Goal: Obtain resource: Download file/media

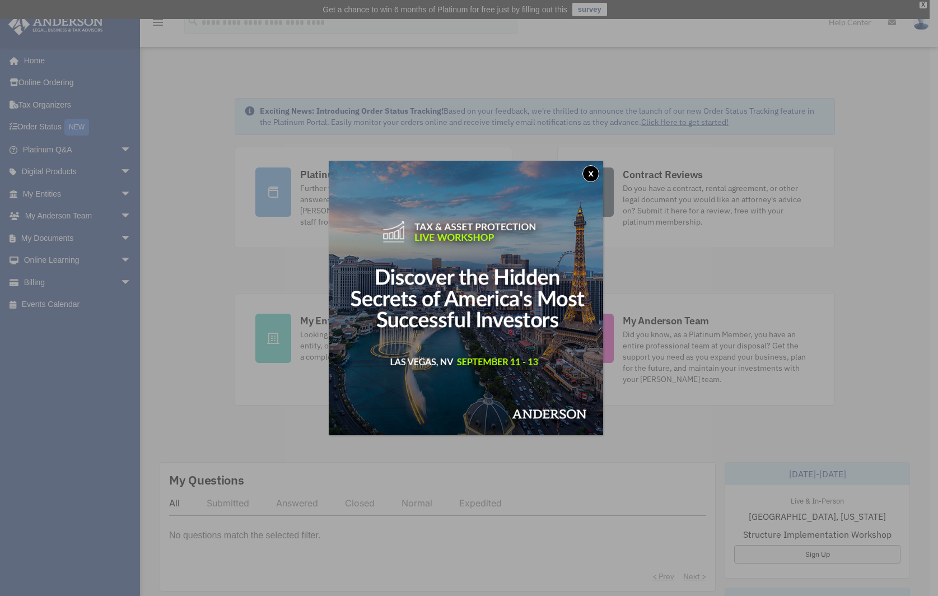
click at [593, 173] on button "x" at bounding box center [591, 173] width 17 height 17
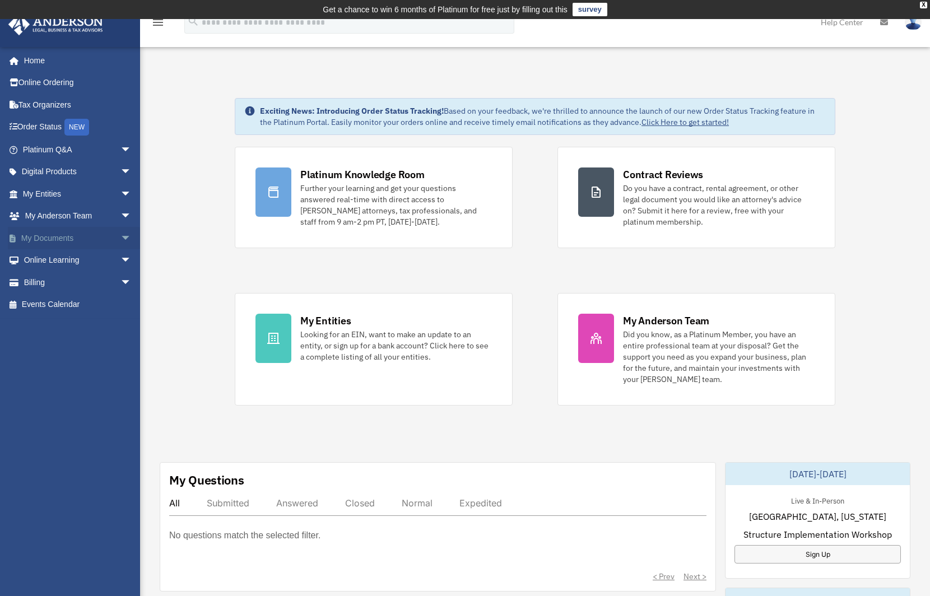
click at [120, 234] on span "arrow_drop_down" at bounding box center [131, 238] width 22 height 23
click at [43, 260] on link "Box" at bounding box center [82, 260] width 133 height 22
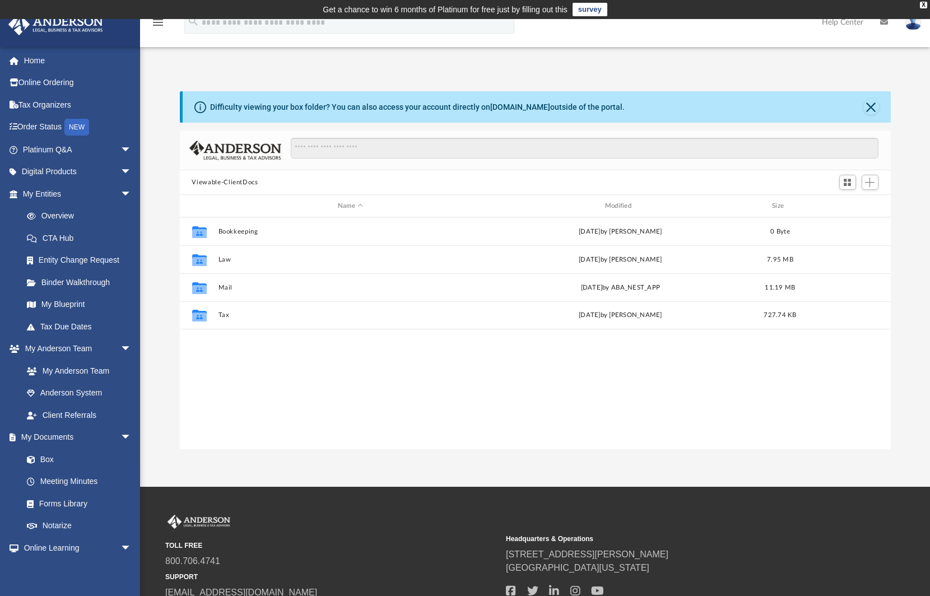
scroll to position [246, 702]
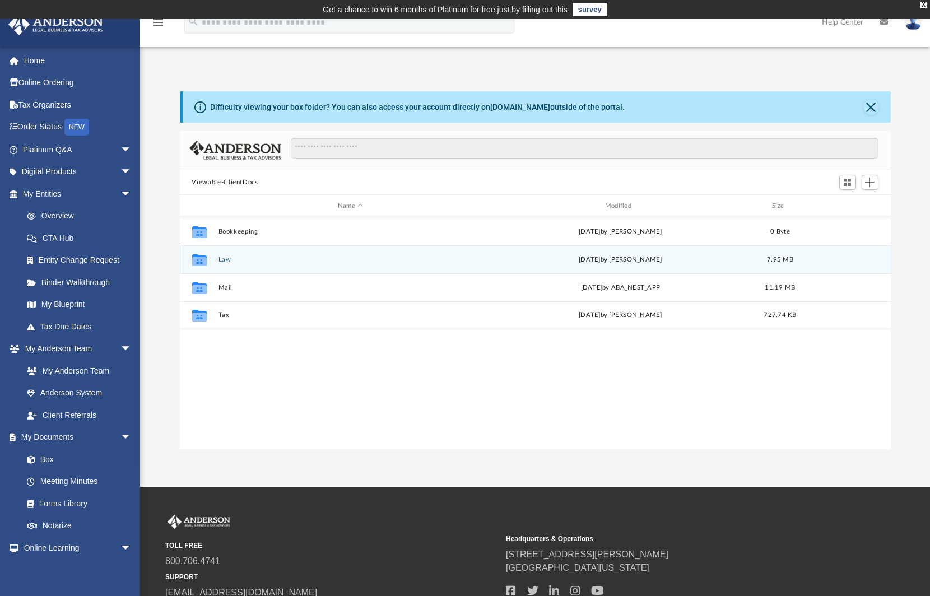
click at [207, 262] on icon "Collaborated Folder" at bounding box center [199, 259] width 18 height 18
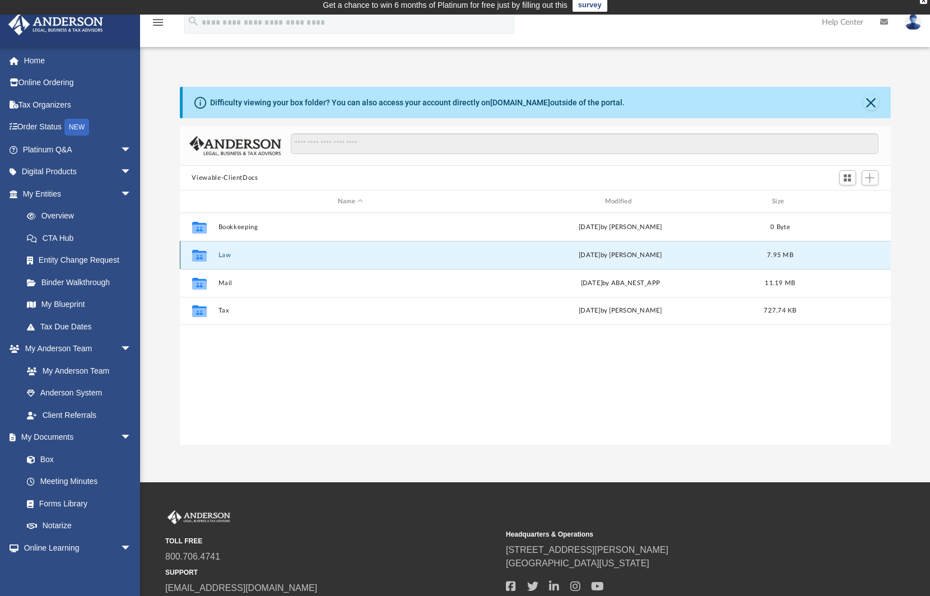
scroll to position [0, 0]
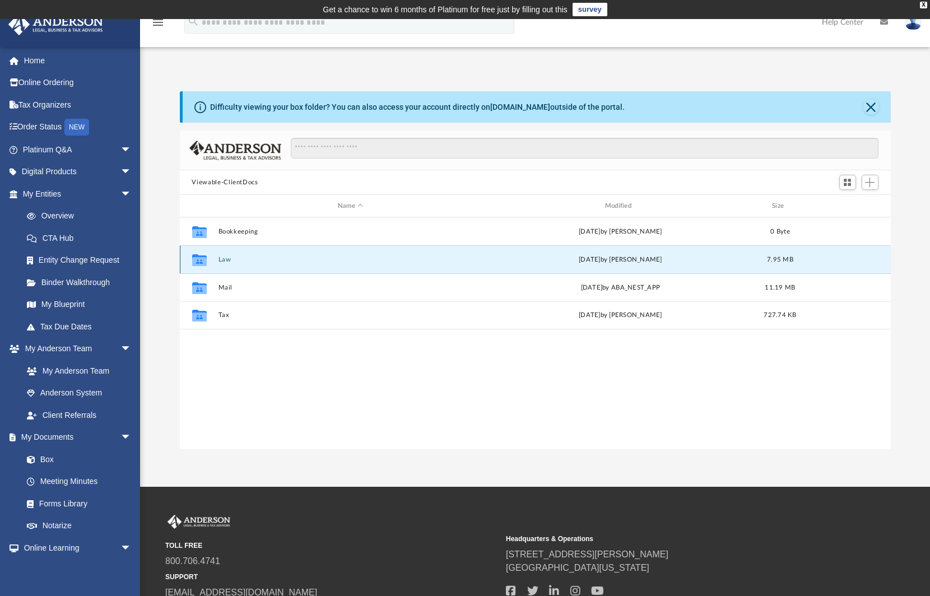
click at [199, 265] on icon "grid" at bounding box center [199, 261] width 15 height 9
click at [203, 263] on icon "grid" at bounding box center [199, 261] width 15 height 9
click at [202, 263] on icon "grid" at bounding box center [199, 261] width 15 height 9
click at [204, 262] on icon "grid" at bounding box center [199, 261] width 15 height 9
click at [593, 262] on div "[DATE] by [PERSON_NAME]" at bounding box center [620, 260] width 265 height 10
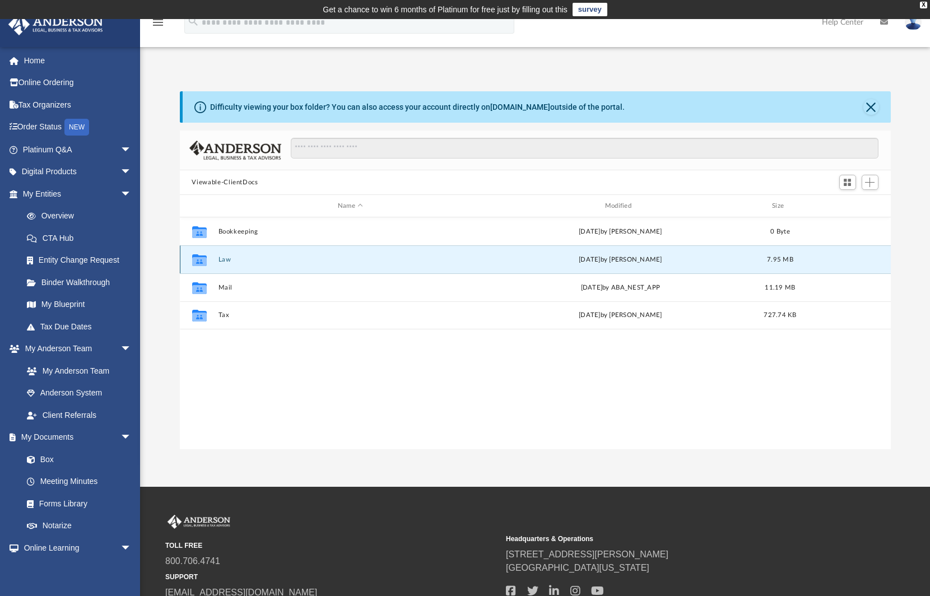
click at [593, 262] on div "[DATE] by [PERSON_NAME]" at bounding box center [620, 260] width 265 height 10
click at [783, 257] on span "7.95 MB" at bounding box center [780, 260] width 26 height 6
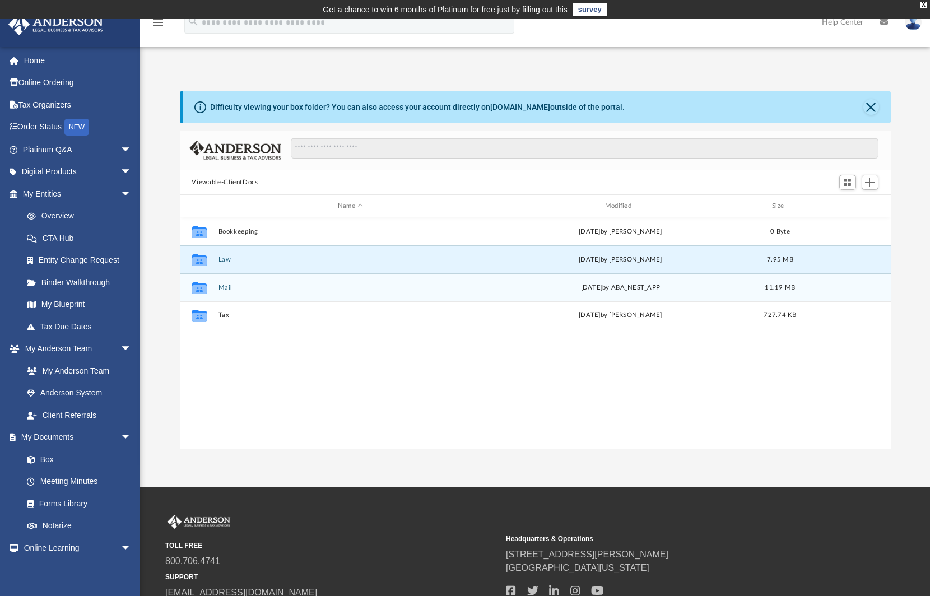
click at [210, 285] on div "Collaborated Folder" at bounding box center [199, 287] width 28 height 18
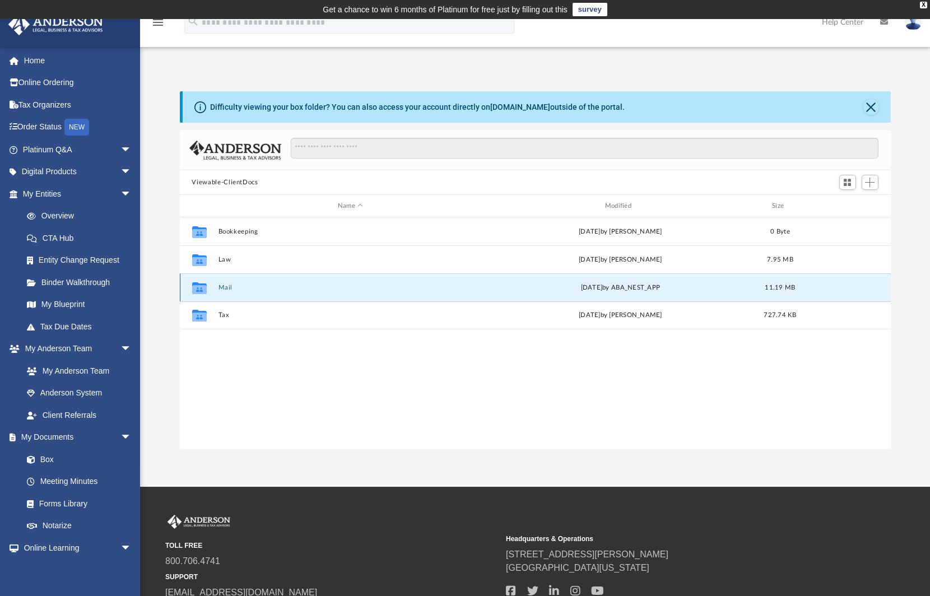
click at [203, 286] on icon "grid" at bounding box center [199, 289] width 15 height 9
click at [204, 286] on icon "grid" at bounding box center [199, 289] width 15 height 9
drag, startPoint x: 267, startPoint y: 286, endPoint x: 318, endPoint y: 282, distance: 51.1
click at [267, 286] on button "Mail" at bounding box center [350, 287] width 265 height 7
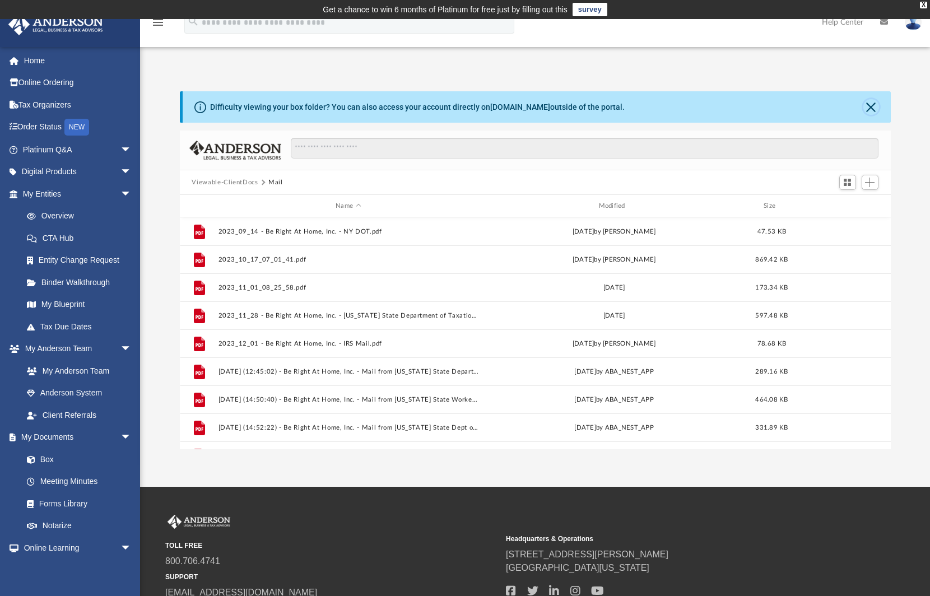
click at [870, 105] on button "Close" at bounding box center [871, 107] width 16 height 16
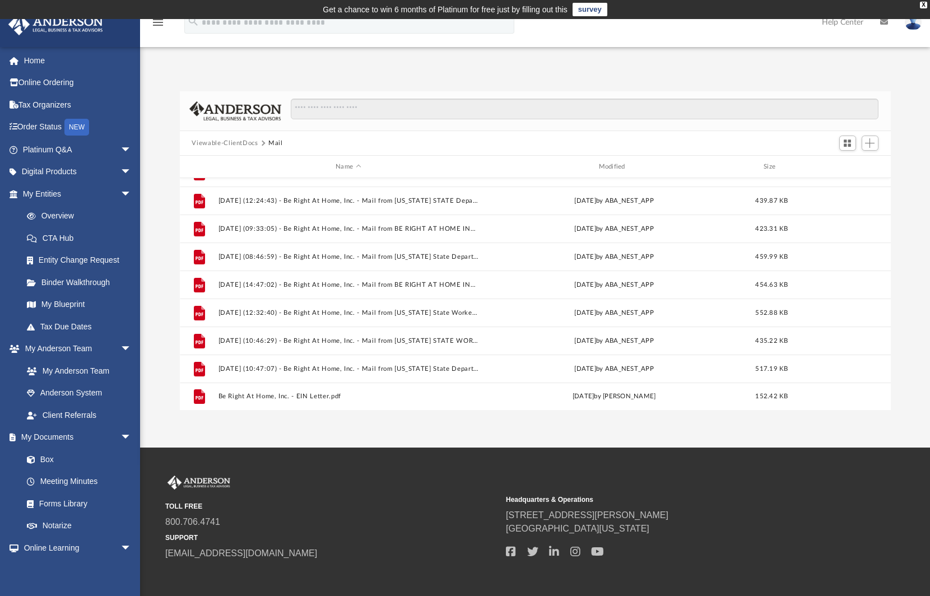
scroll to position [52, 0]
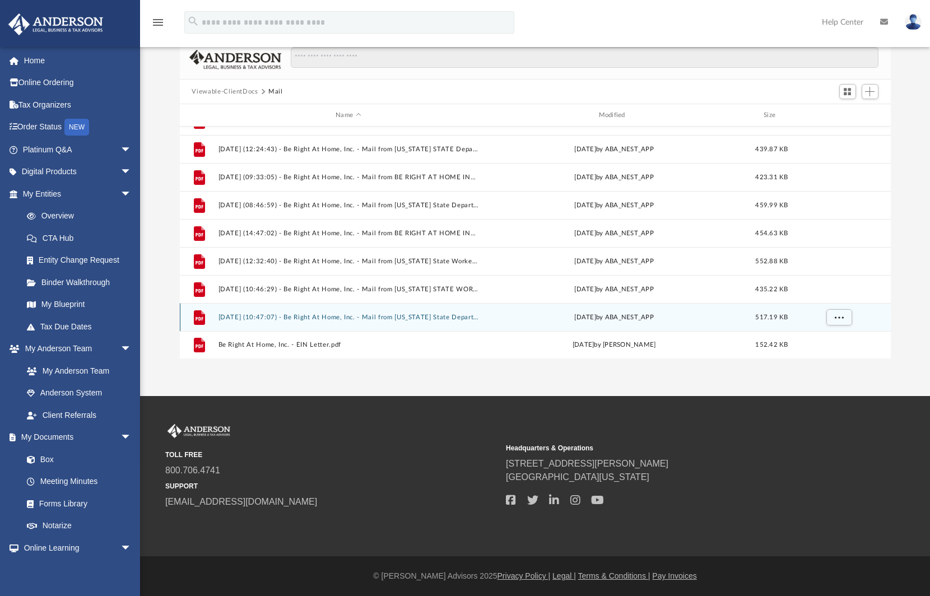
click at [430, 315] on button "[DATE] (10:47:07) - Be Right At Home, Inc. - Mail from [US_STATE] State Departm…" at bounding box center [348, 317] width 260 height 7
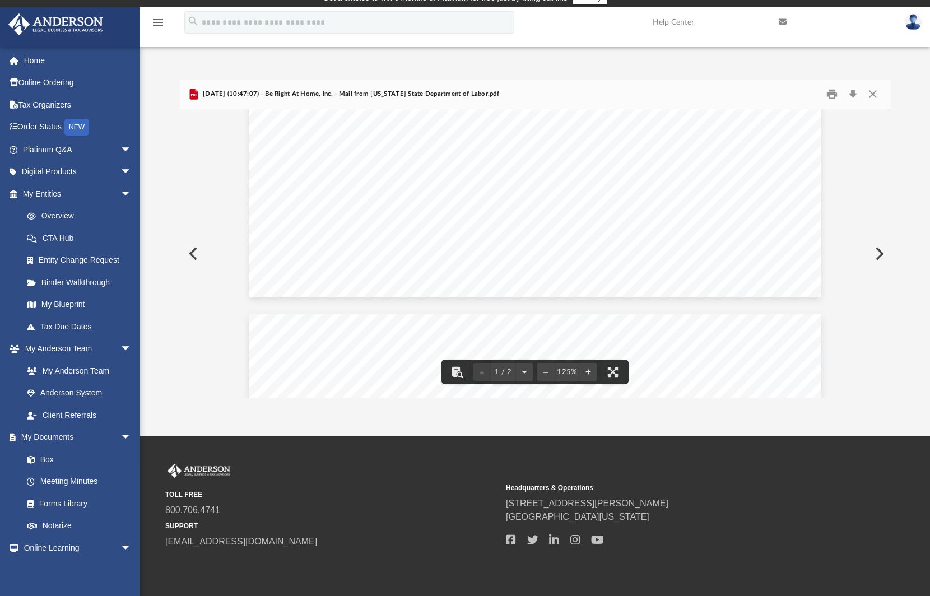
scroll to position [553, 0]
click at [832, 95] on button "Print" at bounding box center [832, 94] width 22 height 17
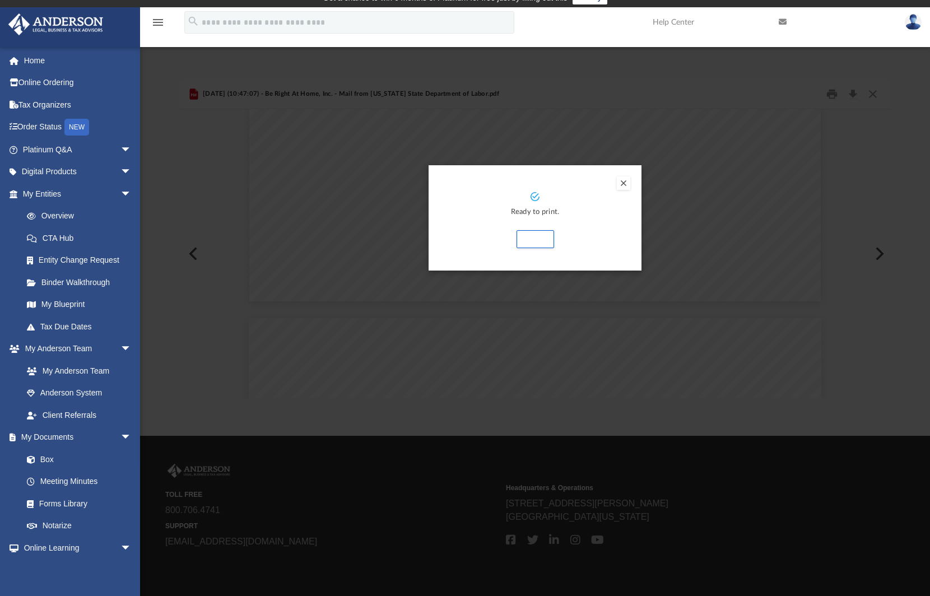
click at [623, 184] on button "Preview" at bounding box center [623, 182] width 13 height 13
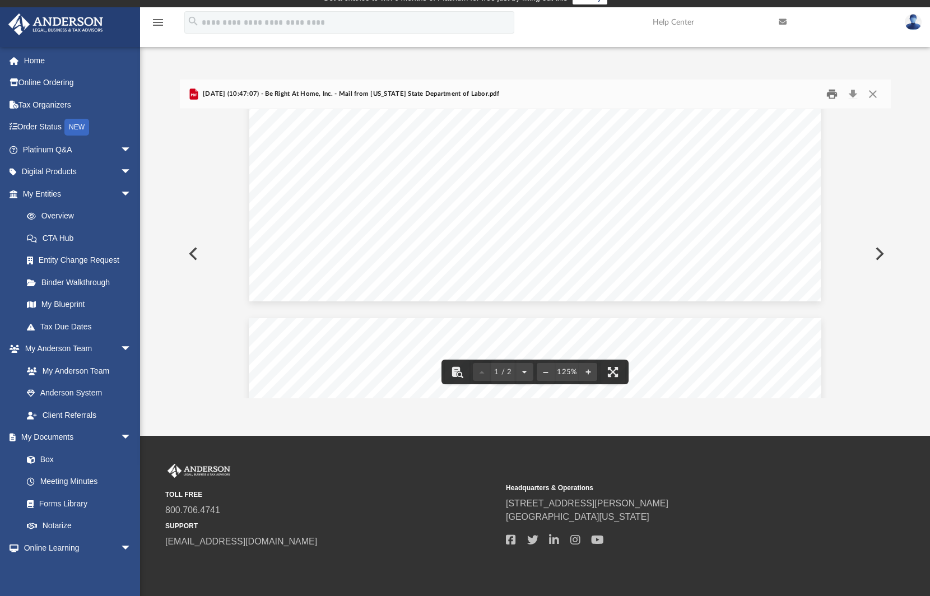
click at [832, 95] on button "Print" at bounding box center [832, 94] width 22 height 17
click at [872, 91] on button "Close" at bounding box center [873, 94] width 20 height 17
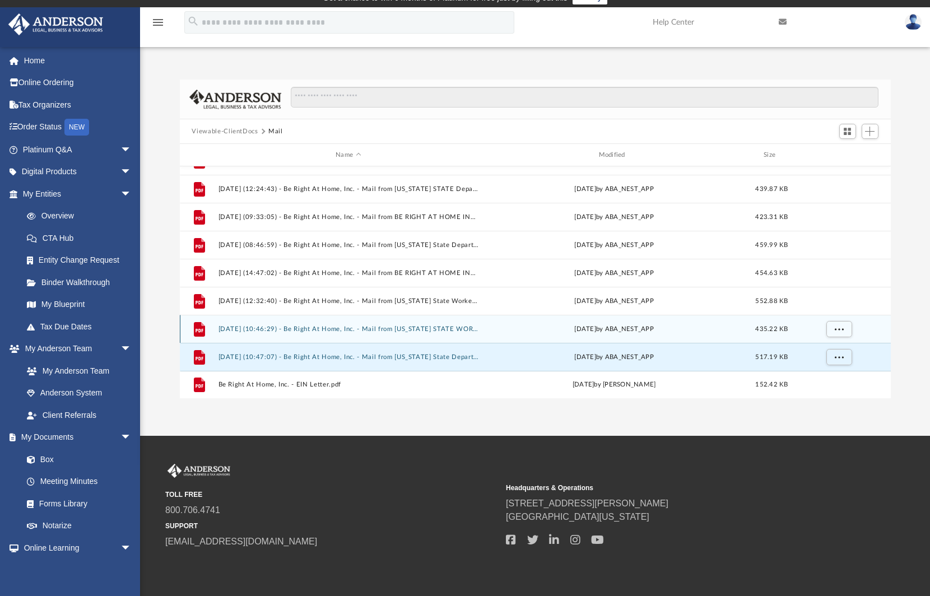
click at [579, 323] on div "File [DATE] (10:46:29) - Be Right At Home, Inc. - Mail from [US_STATE] STATE WO…" at bounding box center [535, 329] width 711 height 28
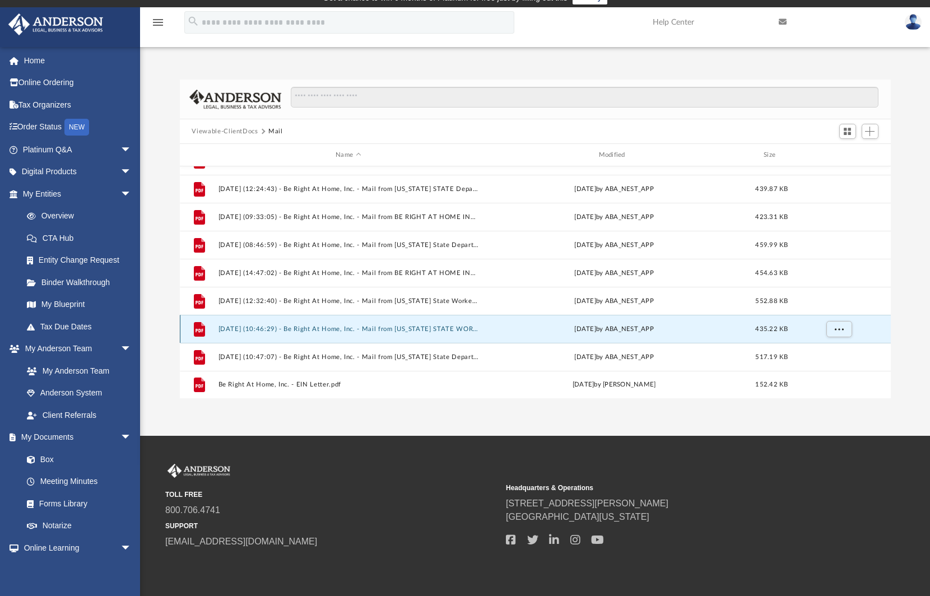
click at [467, 328] on button "[DATE] (10:46:29) - Be Right At Home, Inc. - Mail from [US_STATE] STATE WORKERS…" at bounding box center [348, 328] width 260 height 7
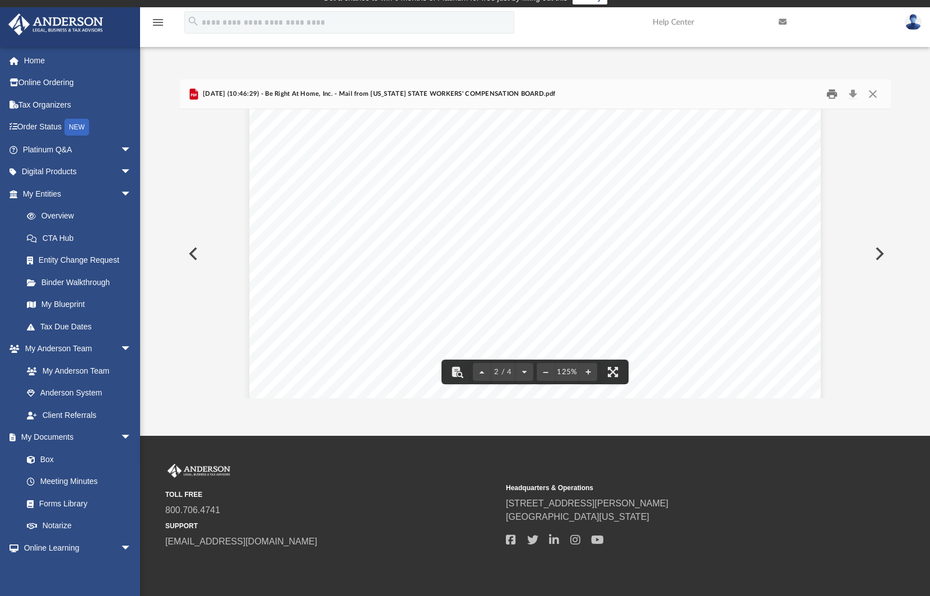
scroll to position [13, 0]
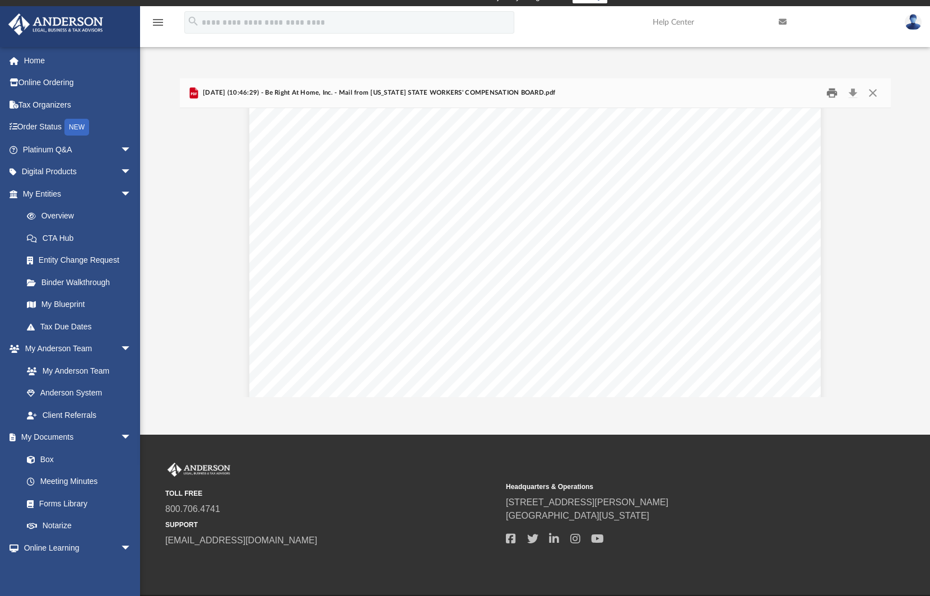
click at [831, 94] on button "Print" at bounding box center [832, 93] width 22 height 17
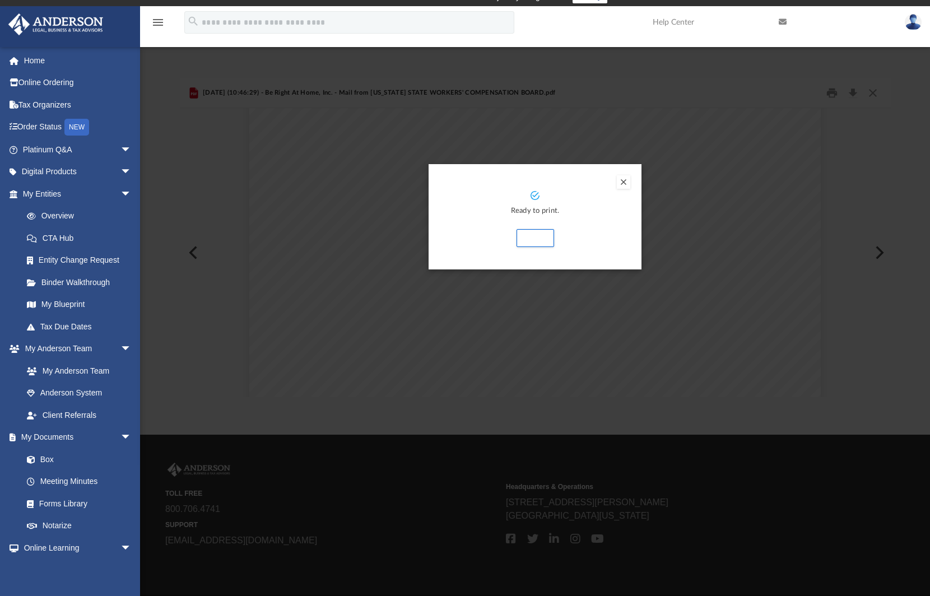
click at [625, 181] on button "Preview" at bounding box center [623, 181] width 13 height 13
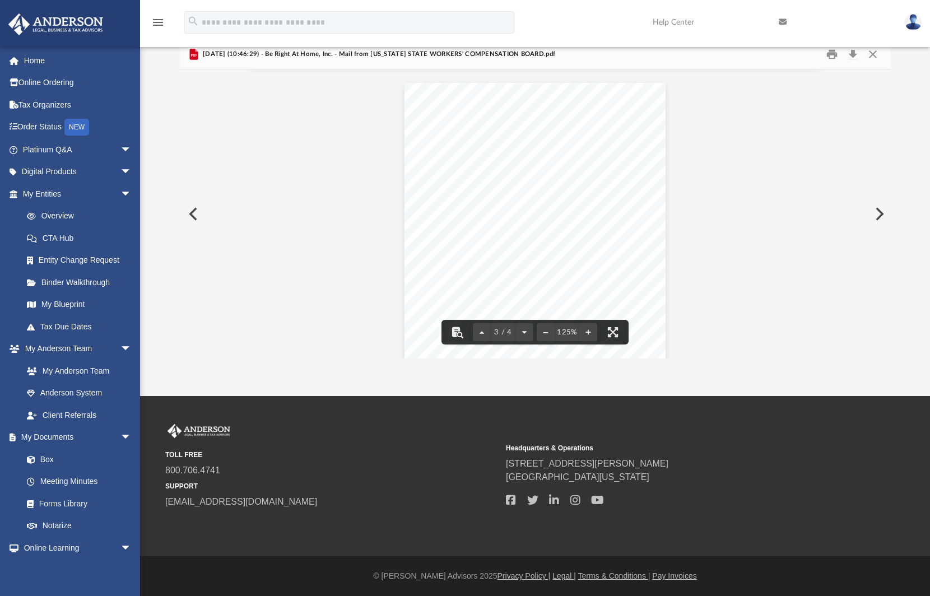
scroll to position [1505, 0]
click at [835, 55] on button "Print" at bounding box center [832, 54] width 22 height 17
click at [875, 56] on button "Close" at bounding box center [873, 54] width 20 height 17
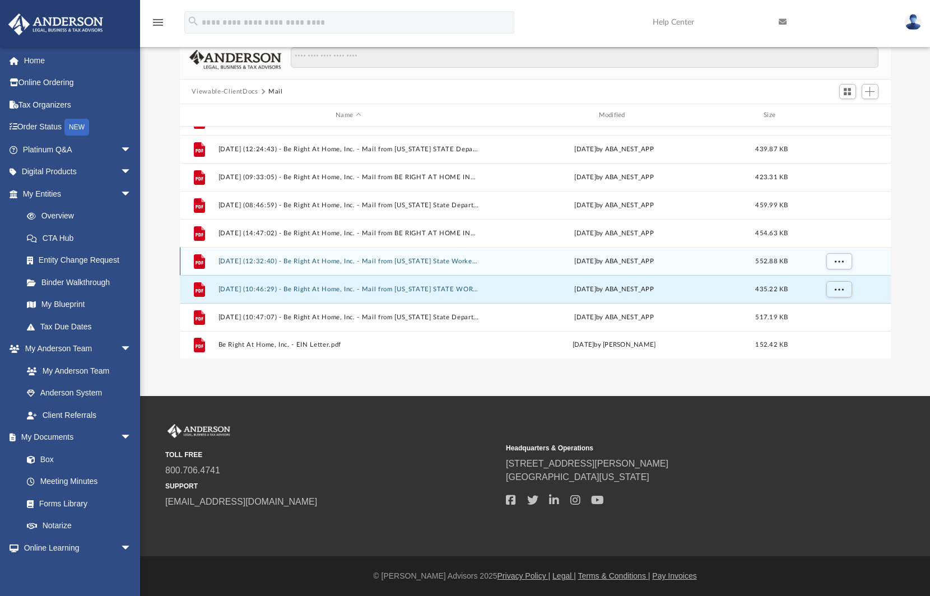
click at [603, 262] on div "[DATE] by ABA_NEST_APP" at bounding box center [613, 262] width 260 height 10
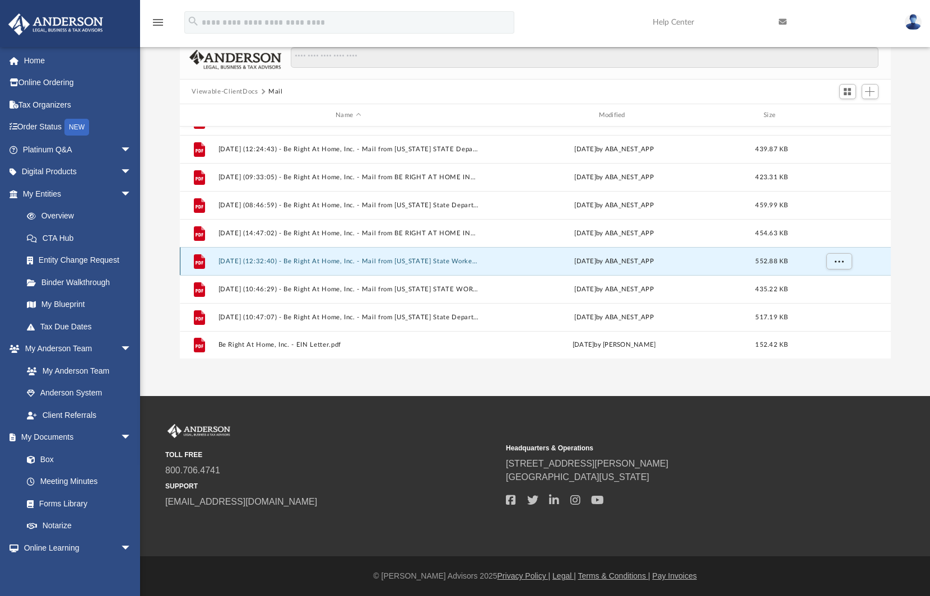
click at [453, 260] on button "[DATE] (12:32:40) - Be Right At Home, Inc. - Mail from [US_STATE] State Workers…" at bounding box center [348, 261] width 260 height 7
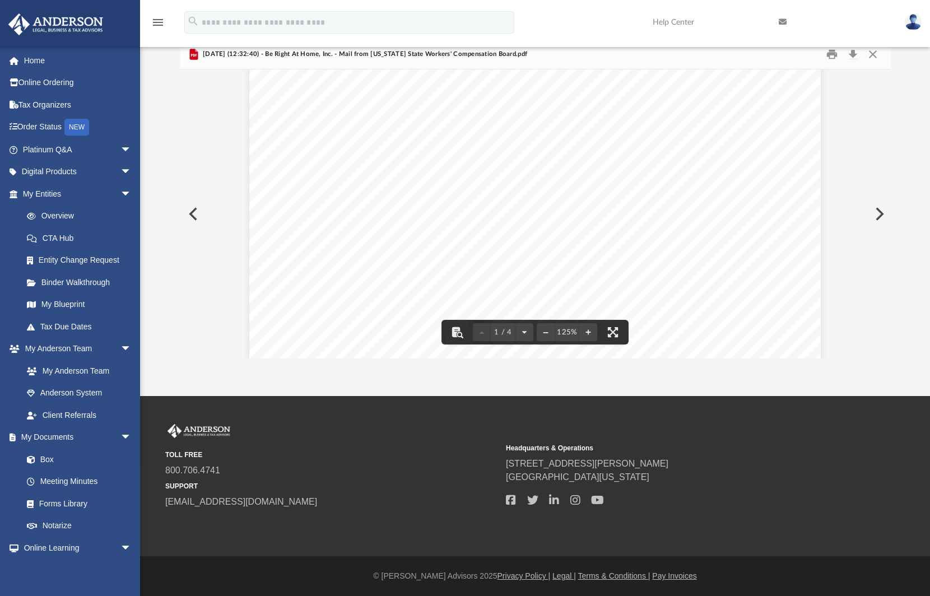
scroll to position [0, 0]
click at [832, 55] on button "Print" at bounding box center [832, 54] width 22 height 17
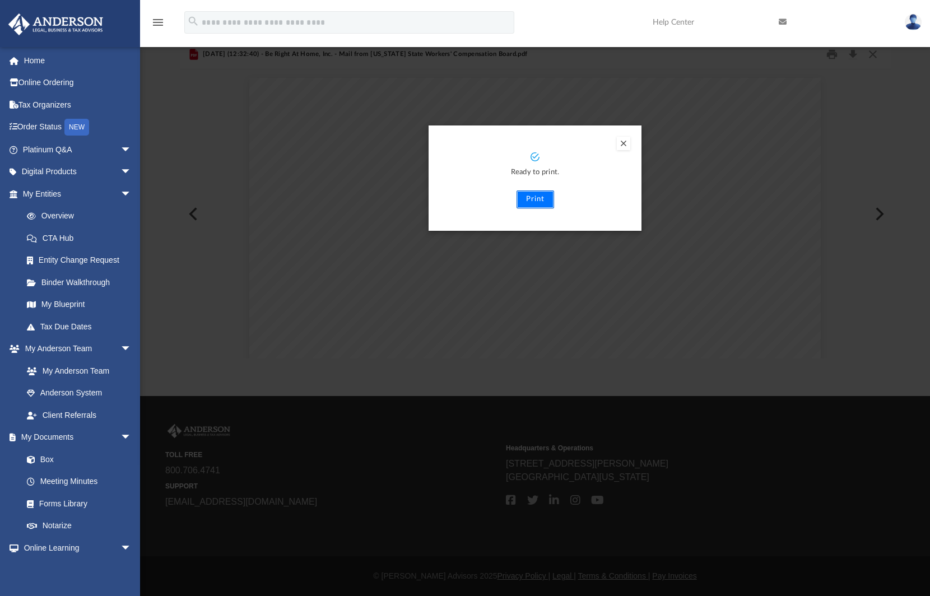
click at [536, 200] on button "Print" at bounding box center [535, 199] width 38 height 18
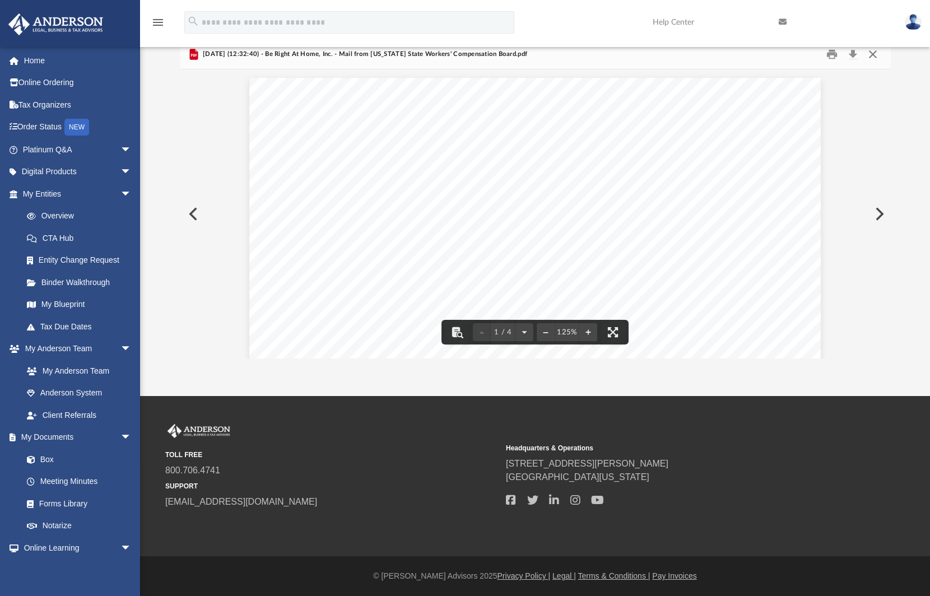
click at [874, 54] on button "Close" at bounding box center [873, 54] width 20 height 17
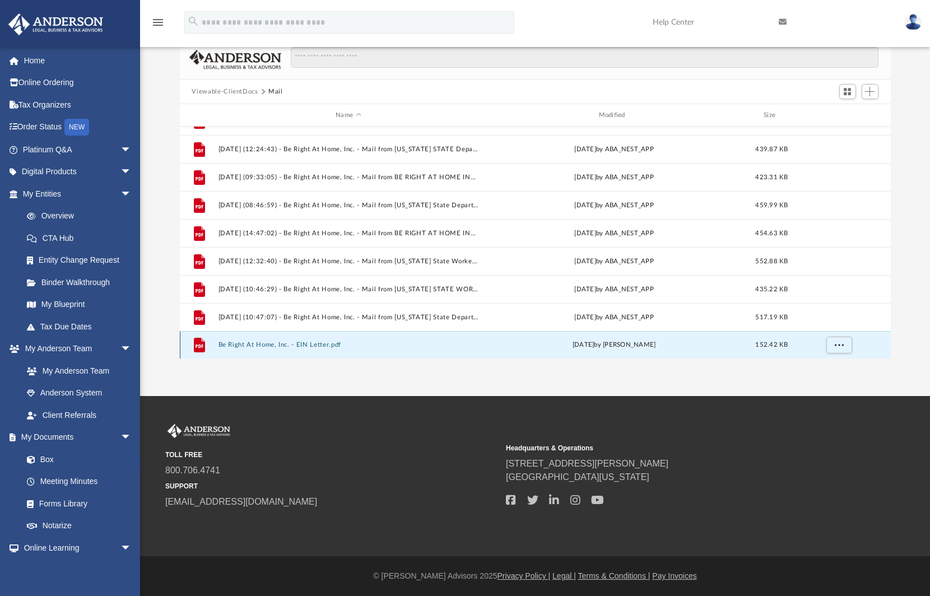
click at [316, 343] on button "Be Right At Home, Inc. - EIN Letter.pdf" at bounding box center [348, 344] width 260 height 7
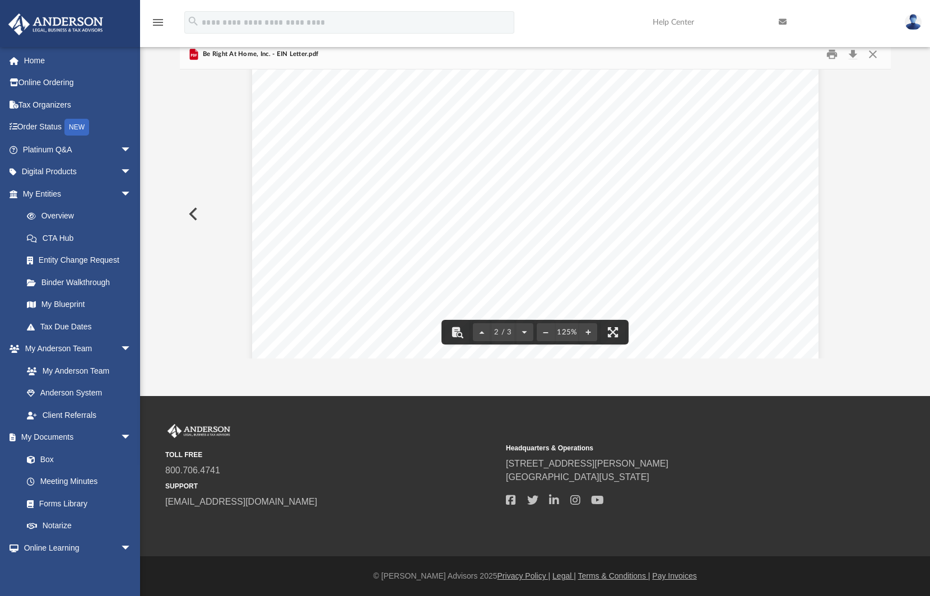
scroll to position [952, 0]
click at [834, 55] on button "Print" at bounding box center [832, 54] width 22 height 17
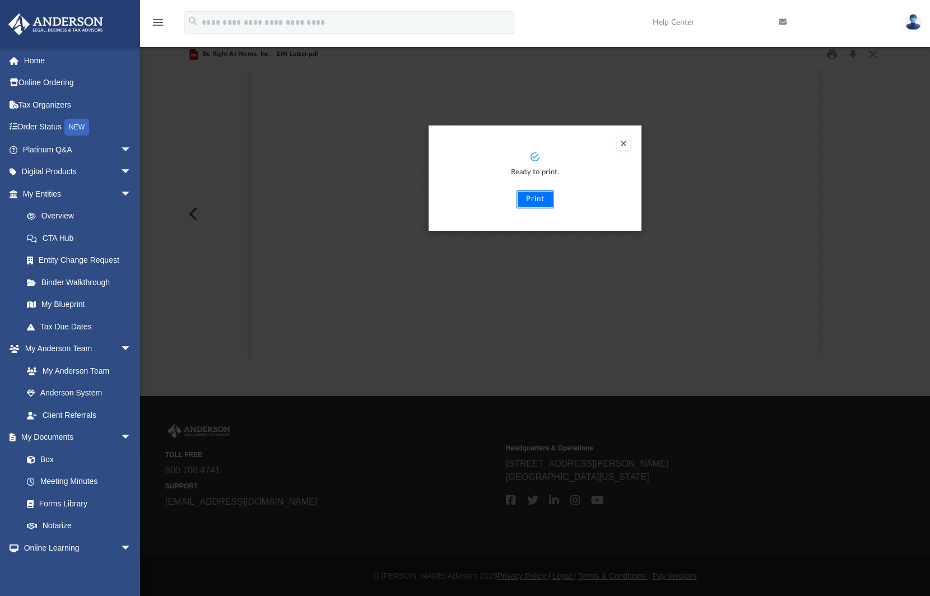
click at [523, 196] on button "Print" at bounding box center [535, 199] width 38 height 18
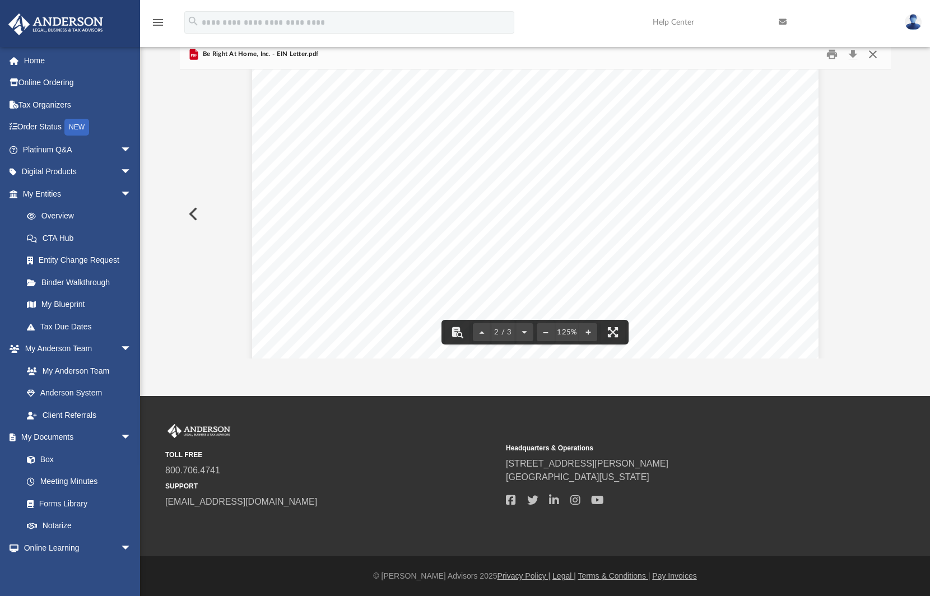
click at [874, 57] on button "Close" at bounding box center [873, 54] width 20 height 17
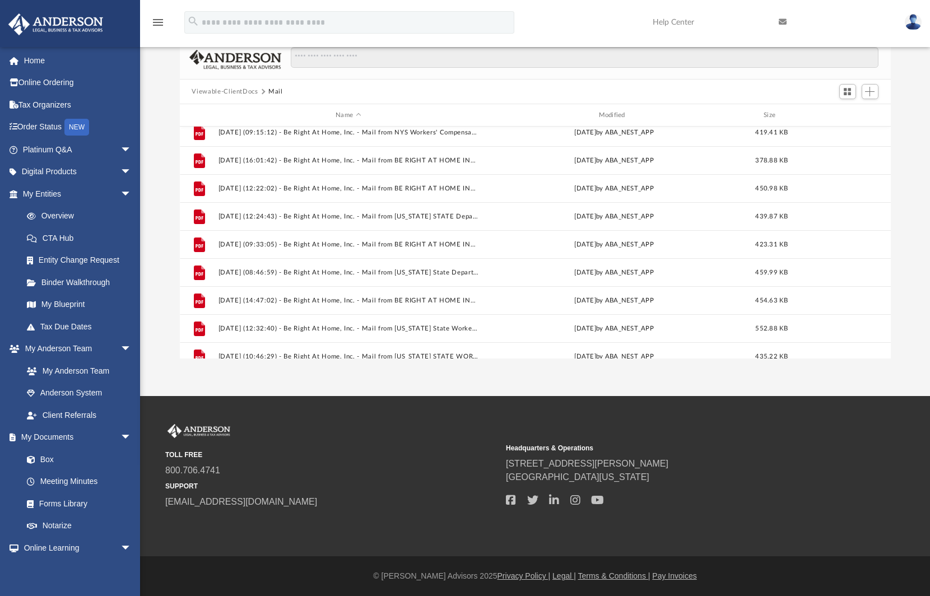
scroll to position [496, 0]
